Goal: Task Accomplishment & Management: Manage account settings

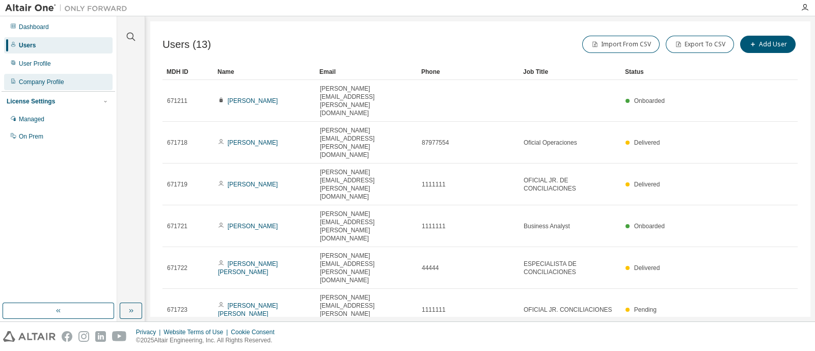
click at [49, 87] on div "Company Profile" at bounding box center [58, 82] width 109 height 16
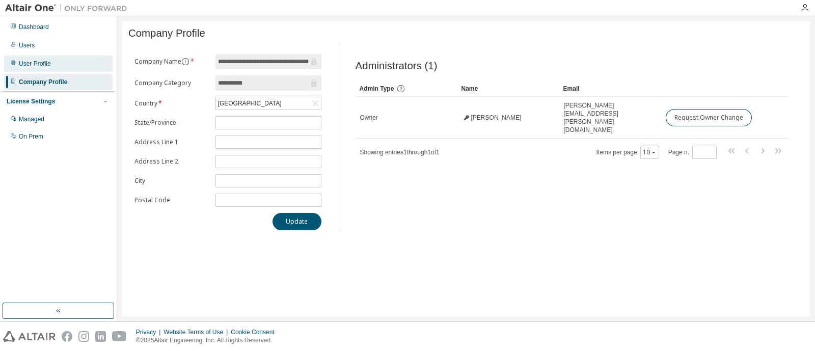
click at [70, 66] on div "User Profile" at bounding box center [58, 64] width 109 height 16
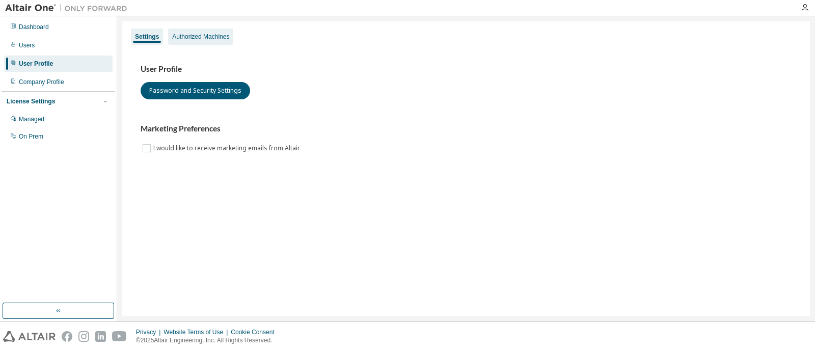
click at [209, 41] on div "Authorized Machines" at bounding box center [200, 37] width 65 height 16
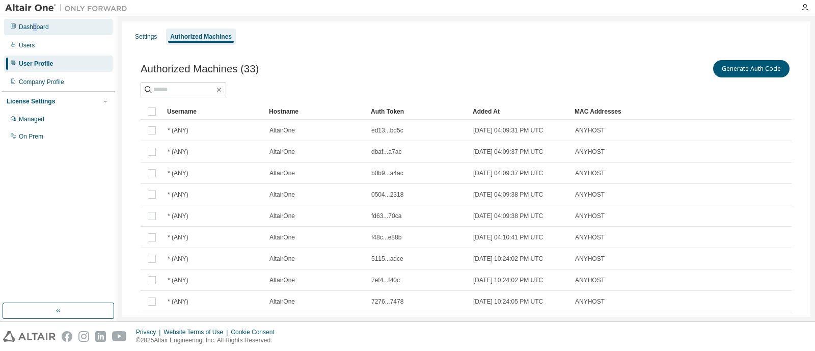
click at [34, 25] on div "Dashboard" at bounding box center [34, 27] width 30 height 8
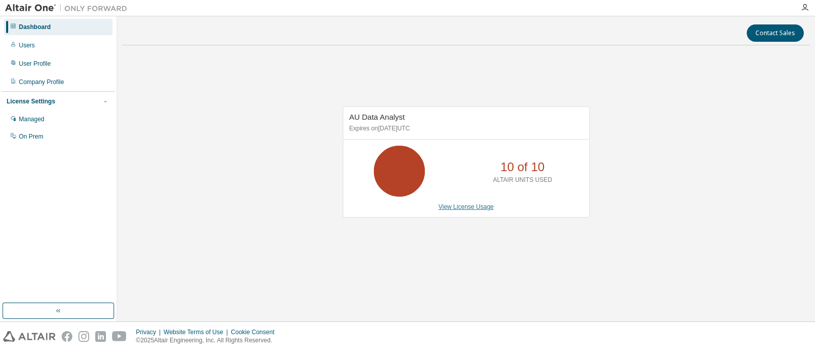
click at [458, 203] on link "View License Usage" at bounding box center [467, 206] width 56 height 7
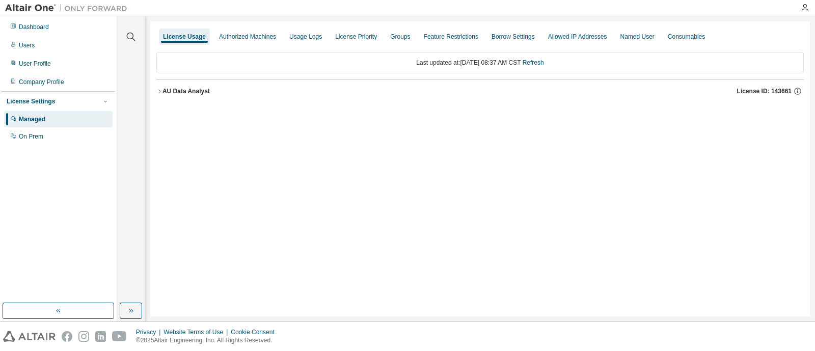
click at [156, 89] on icon "button" at bounding box center [159, 91] width 6 height 6
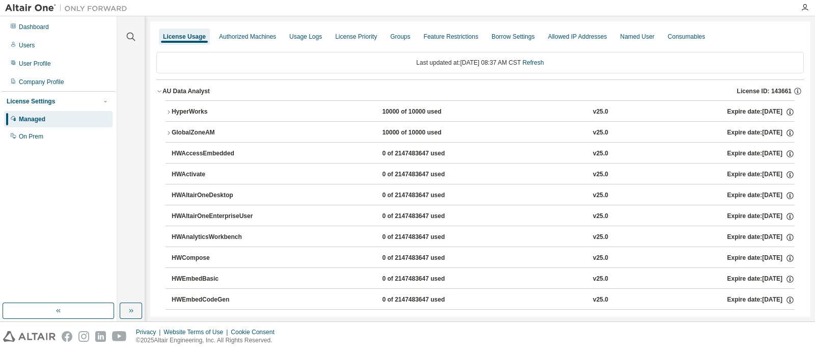
click at [166, 113] on icon "button" at bounding box center [169, 112] width 6 height 6
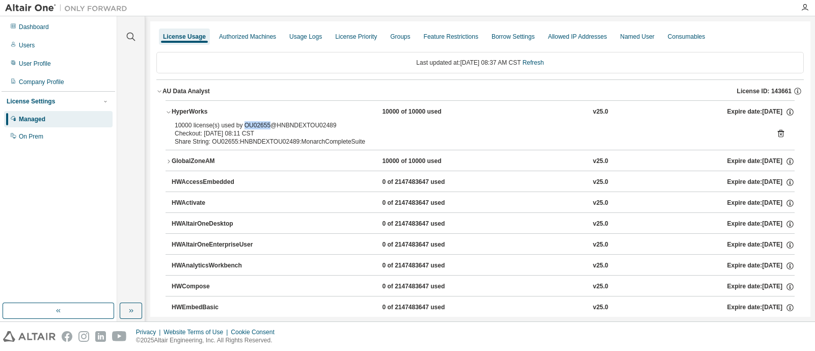
drag, startPoint x: 242, startPoint y: 123, endPoint x: 269, endPoint y: 123, distance: 26.5
click at [269, 123] on div "10000 license(s) used by OU02655@HNBNDEXTOU02489" at bounding box center [468, 125] width 587 height 8
copy div "OU02655"
click at [234, 40] on div "Authorized Machines" at bounding box center [247, 37] width 57 height 8
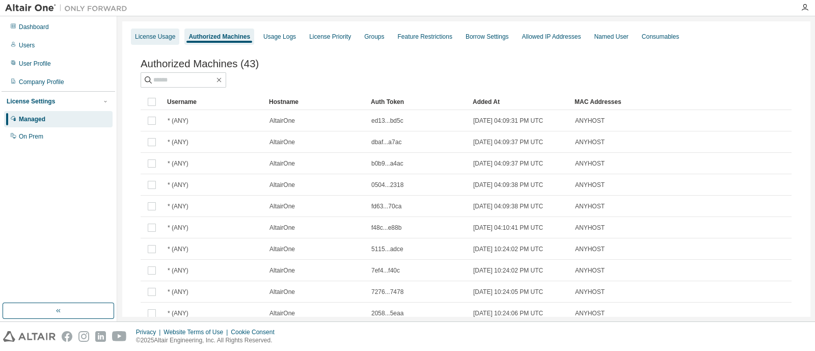
click at [149, 40] on div "License Usage" at bounding box center [155, 37] width 40 height 8
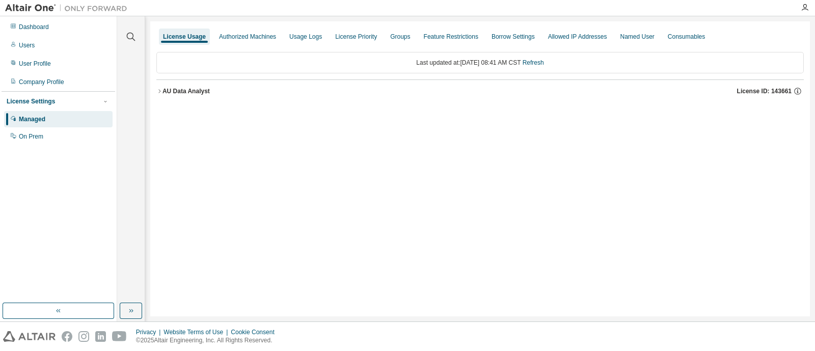
click at [158, 89] on icon "button" at bounding box center [159, 91] width 6 height 6
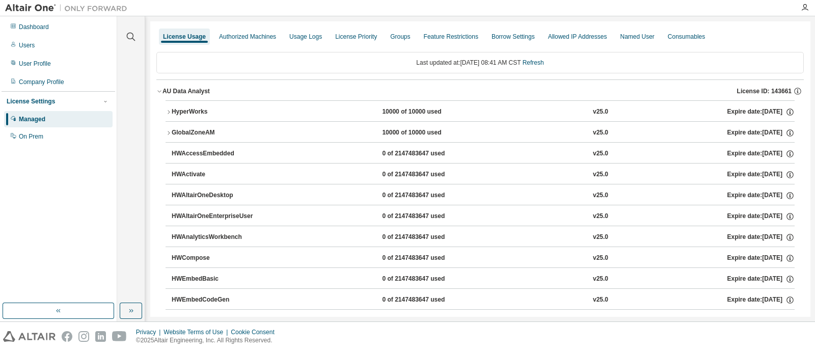
click at [167, 110] on icon "button" at bounding box center [169, 112] width 6 height 6
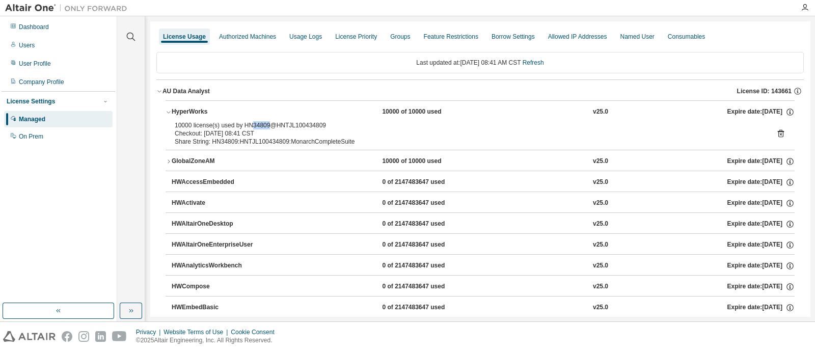
drag, startPoint x: 251, startPoint y: 122, endPoint x: 268, endPoint y: 124, distance: 16.5
click at [268, 124] on div "10000 license(s) used by HN34809@HNTJL100434809" at bounding box center [468, 125] width 587 height 8
copy div "34809"
click at [37, 45] on div "Users" at bounding box center [58, 45] width 109 height 16
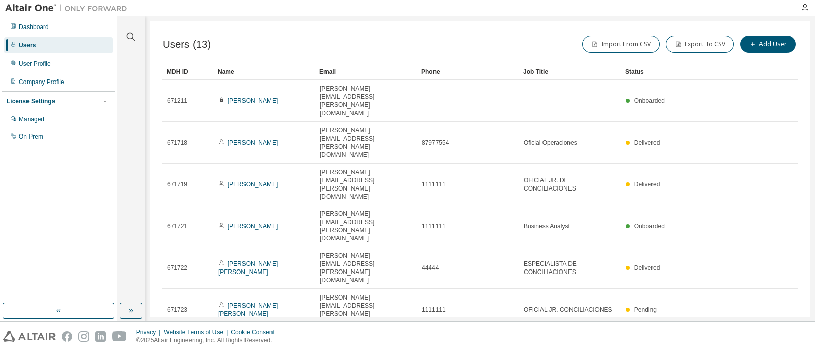
click at [127, 30] on div at bounding box center [131, 30] width 24 height 25
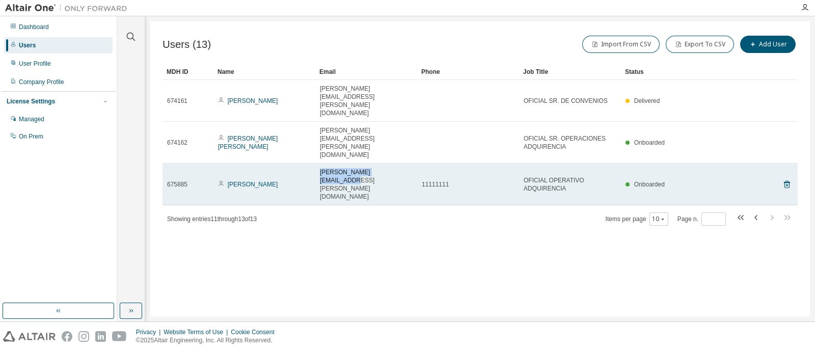
drag, startPoint x: 387, startPoint y: 136, endPoint x: 318, endPoint y: 142, distance: 69.1
click at [318, 164] on td "vicky.cortes@ficohsa.com" at bounding box center [366, 185] width 102 height 42
copy span "vicky.cortes@ficohsa.com"
click at [789, 181] on icon at bounding box center [787, 185] width 6 height 8
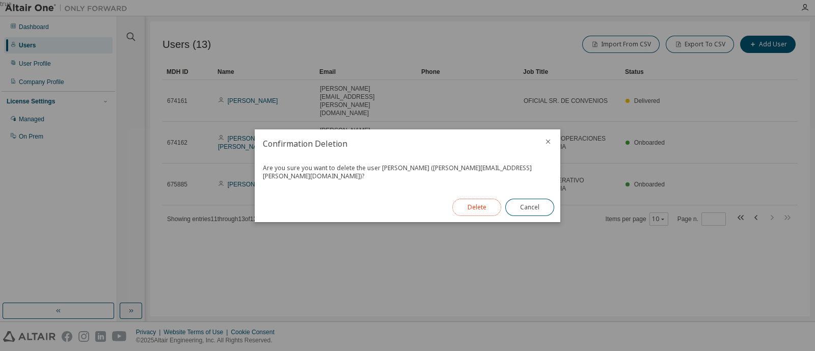
click at [481, 199] on button "Delete" at bounding box center [477, 207] width 49 height 17
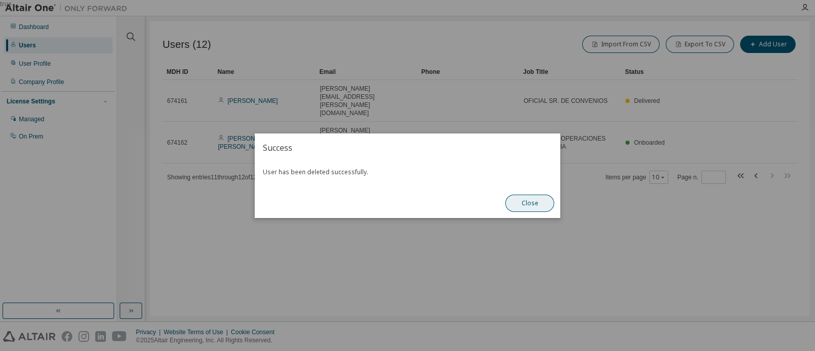
click at [531, 207] on button "Close" at bounding box center [530, 203] width 49 height 17
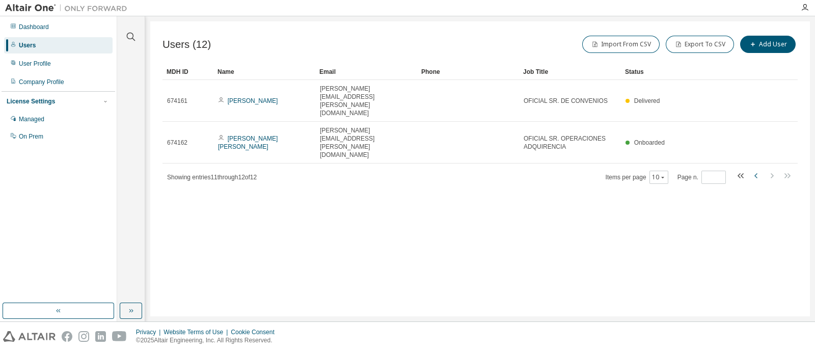
click at [758, 170] on icon "button" at bounding box center [757, 176] width 12 height 12
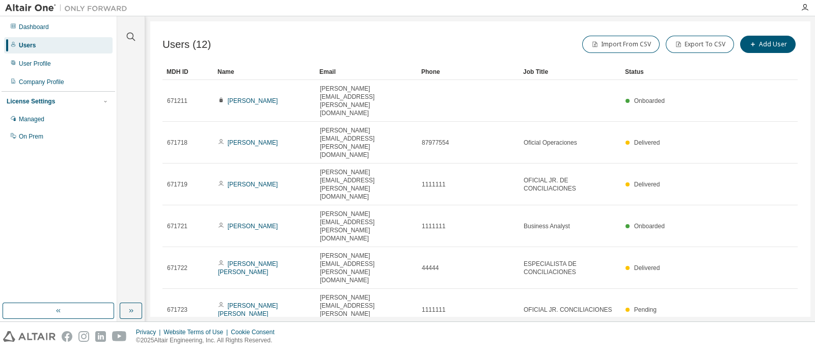
scroll to position [16, 0]
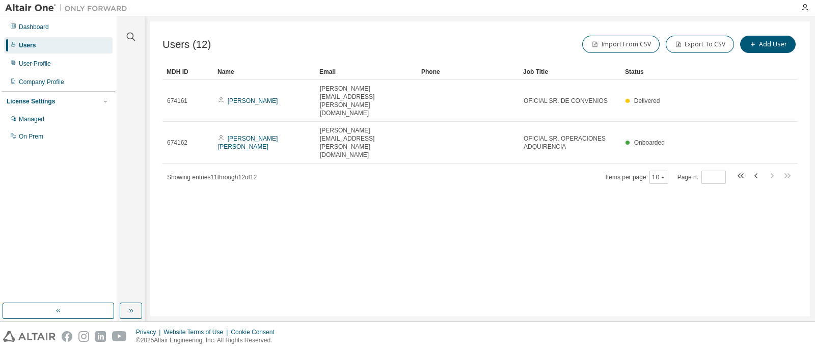
scroll to position [0, 0]
click at [753, 170] on icon "button" at bounding box center [757, 176] width 12 height 12
type input "*"
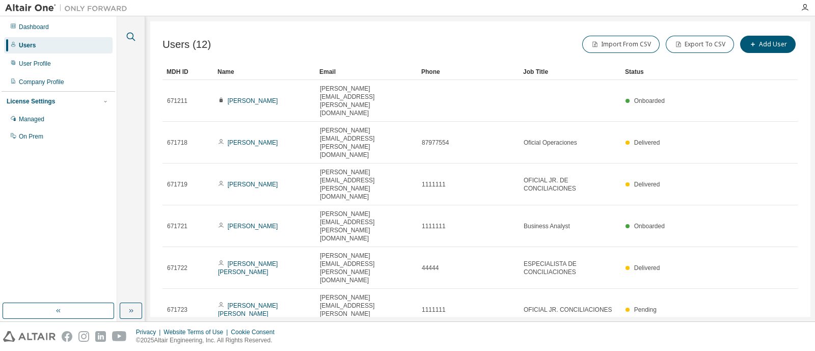
click at [127, 34] on icon "button" at bounding box center [131, 37] width 9 height 9
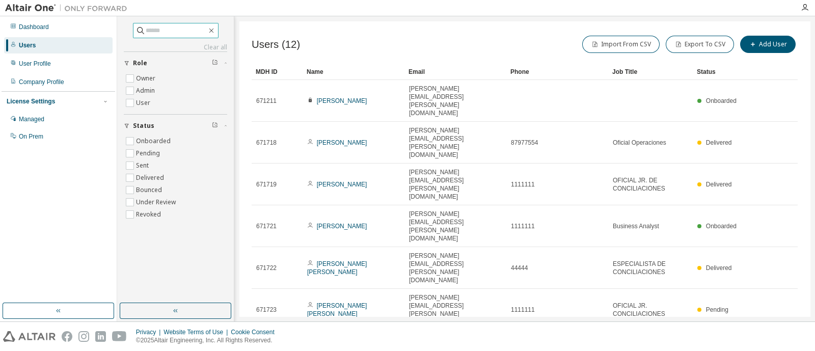
click at [178, 30] on input "text" at bounding box center [176, 30] width 61 height 10
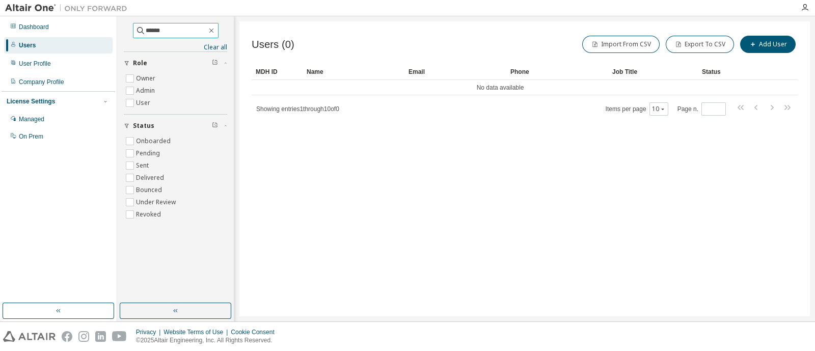
drag, startPoint x: 144, startPoint y: 27, endPoint x: 110, endPoint y: 38, distance: 35.9
click at [110, 38] on div "Dashboard Users User Profile Company Profile License Settings Managed On Prem *…" at bounding box center [407, 168] width 815 height 305
type input "******"
click at [214, 29] on icon "button" at bounding box center [211, 31] width 5 height 5
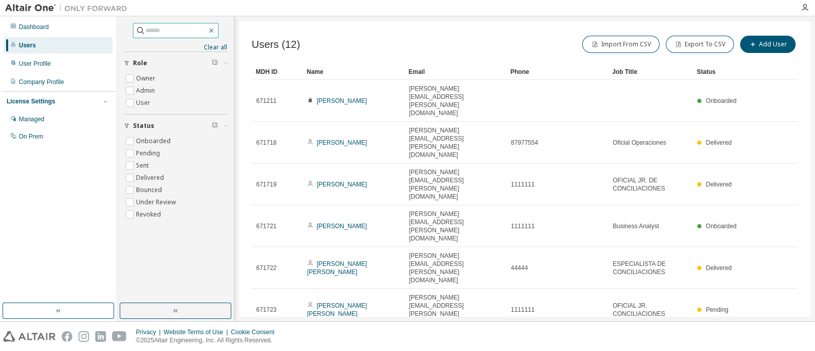
click at [216, 32] on icon "button" at bounding box center [211, 30] width 8 height 8
click at [320, 47] on div "Users (12) Import From CSV Export To CSV Add User" at bounding box center [525, 44] width 546 height 21
click at [29, 24] on div "Dashboard" at bounding box center [34, 27] width 30 height 8
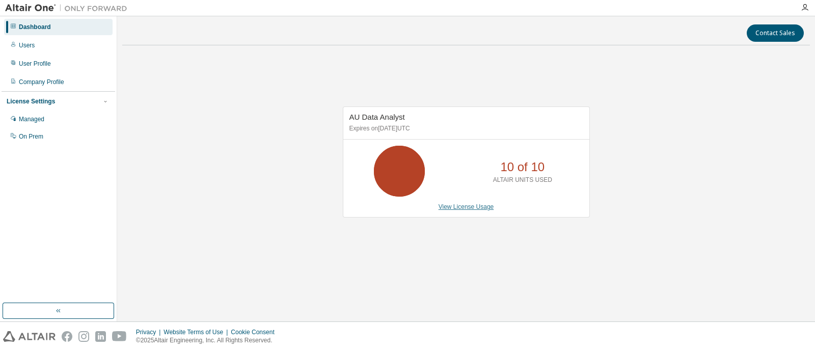
click at [471, 205] on link "View License Usage" at bounding box center [467, 206] width 56 height 7
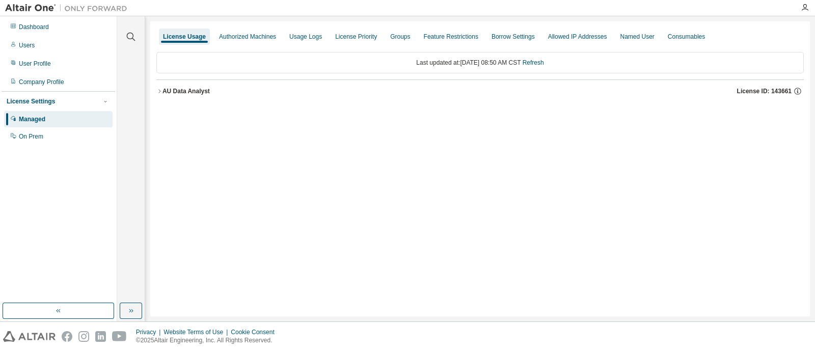
click at [163, 92] on div "AU Data Analyst" at bounding box center [186, 91] width 47 height 8
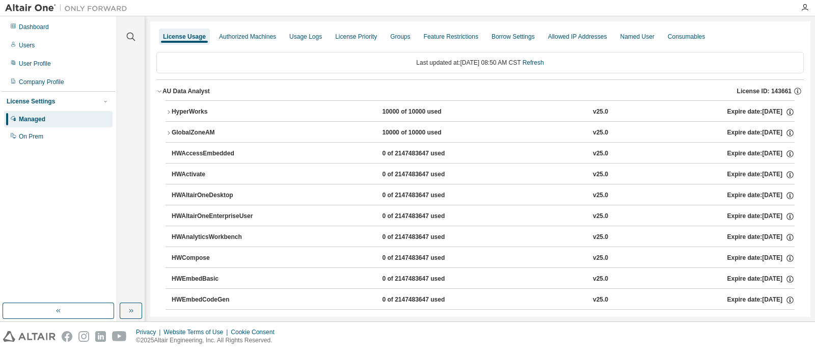
click at [169, 114] on icon "button" at bounding box center [169, 112] width 6 height 6
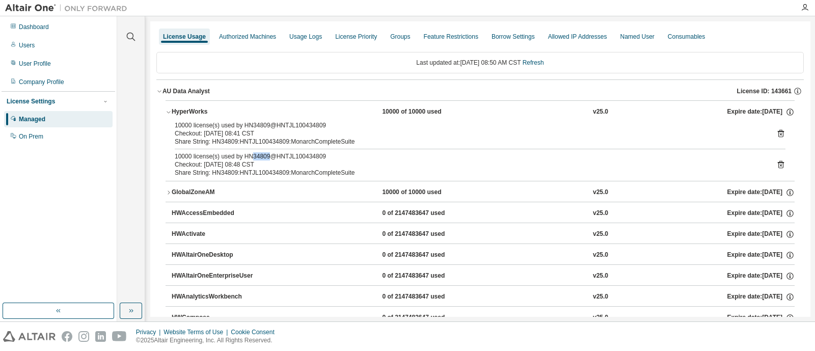
drag, startPoint x: 251, startPoint y: 156, endPoint x: 267, endPoint y: 158, distance: 16.4
click at [267, 158] on div "10000 license(s) used by HN34809@HNTJL100434809" at bounding box center [468, 156] width 587 height 8
copy div "34809"
click at [35, 44] on div "Users" at bounding box center [58, 45] width 109 height 16
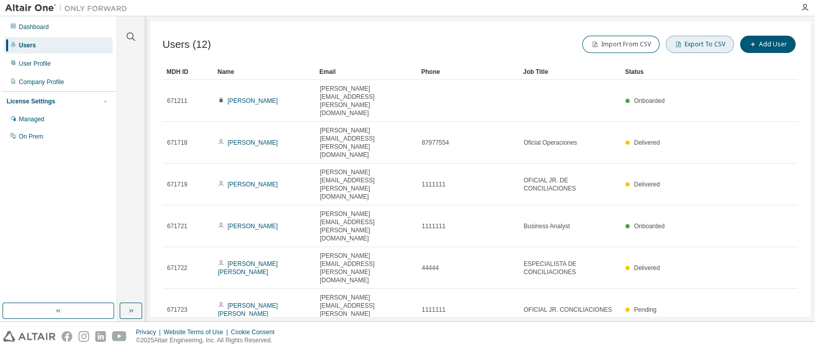
click at [700, 46] on button "Export To CSV" at bounding box center [700, 44] width 68 height 17
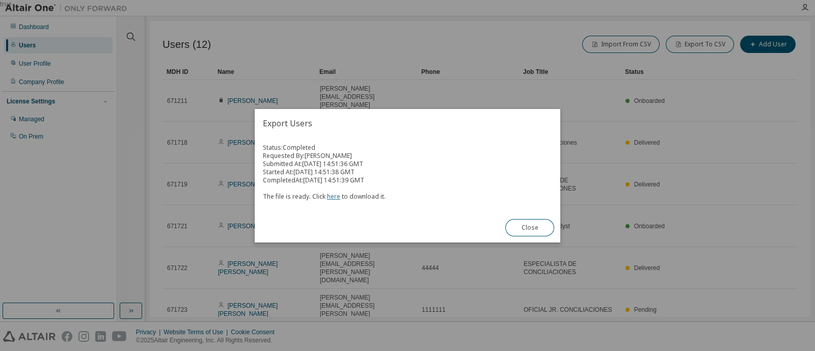
click at [333, 193] on link "here" at bounding box center [333, 196] width 13 height 9
click at [520, 234] on button "Close" at bounding box center [530, 227] width 49 height 17
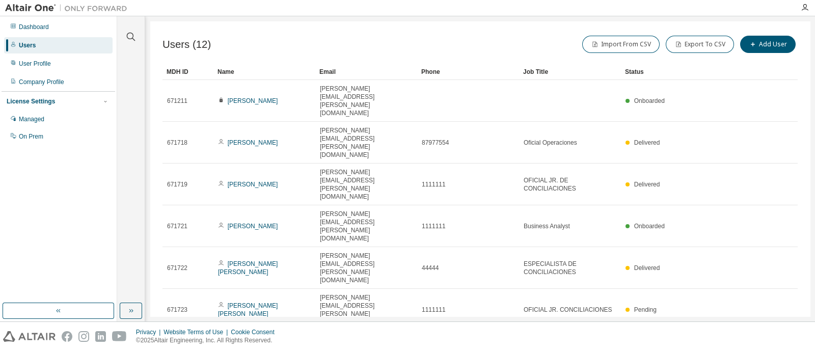
click at [807, 3] on div at bounding box center [805, 7] width 20 height 15
click at [806, 4] on icon "button" at bounding box center [805, 8] width 8 height 8
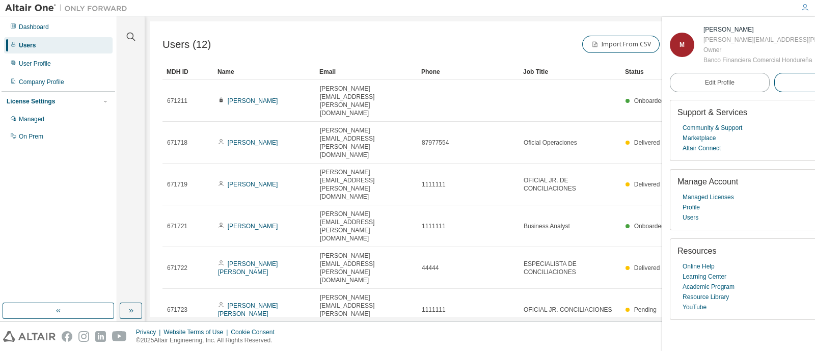
click at [815, 88] on span "Logout" at bounding box center [824, 82] width 19 height 10
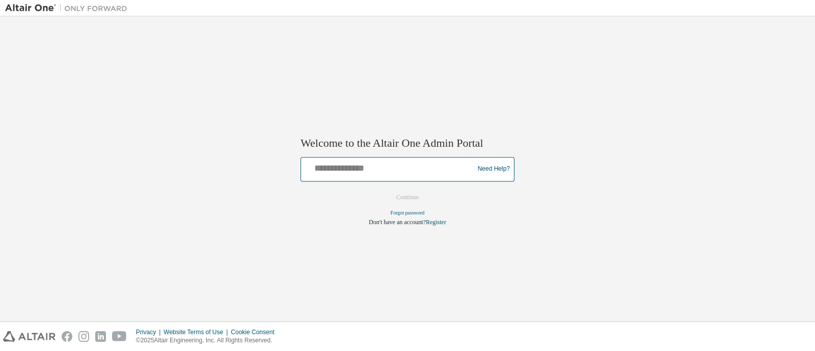
click at [389, 171] on input "text" at bounding box center [389, 166] width 168 height 15
paste input "**********"
type input "**********"
click at [386, 190] on button "Continue" at bounding box center [408, 197] width 44 height 15
